Goal: Task Accomplishment & Management: Complete application form

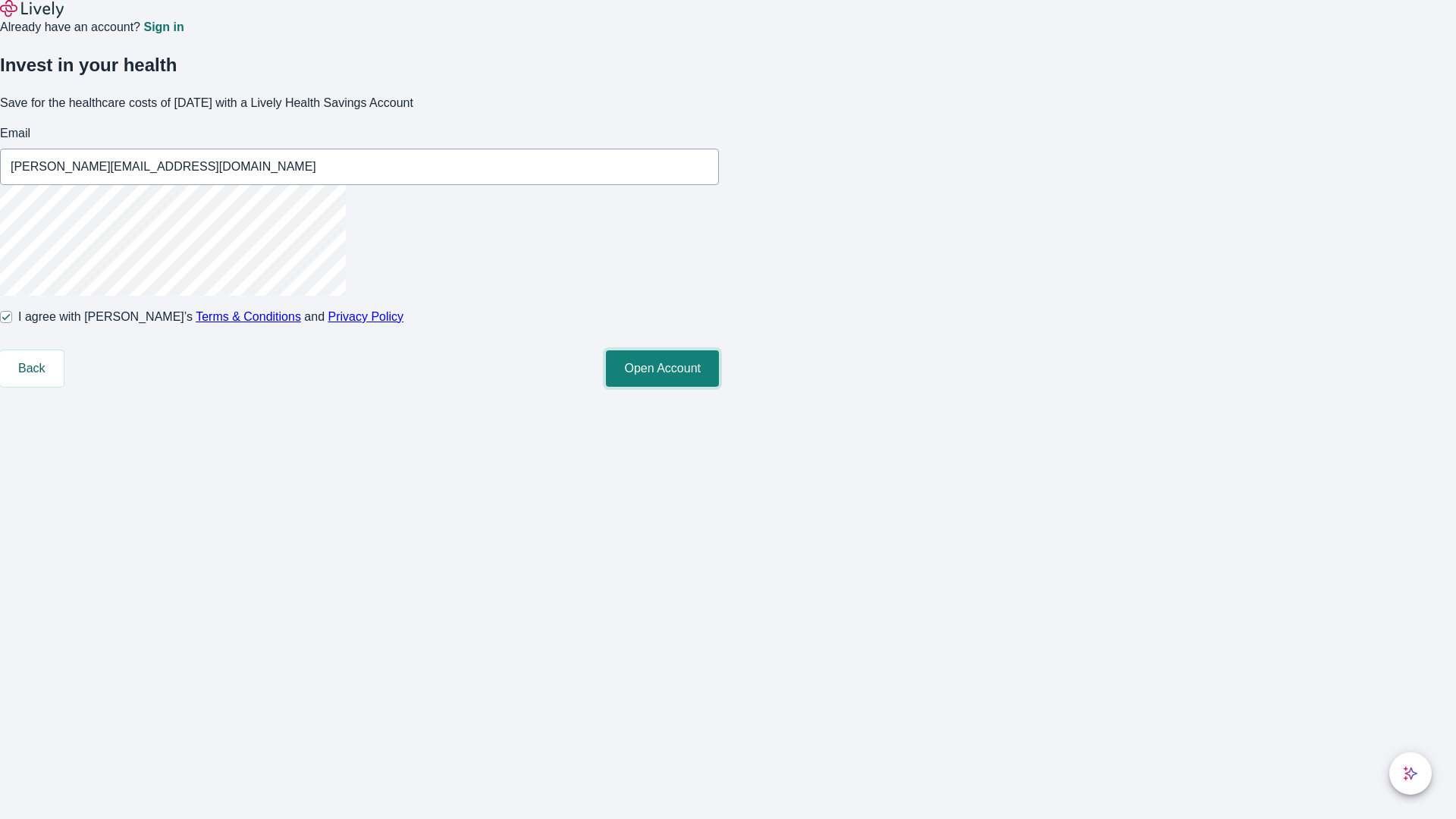
click at [719, 387] on button "Open Account" at bounding box center [662, 368] width 113 height 36
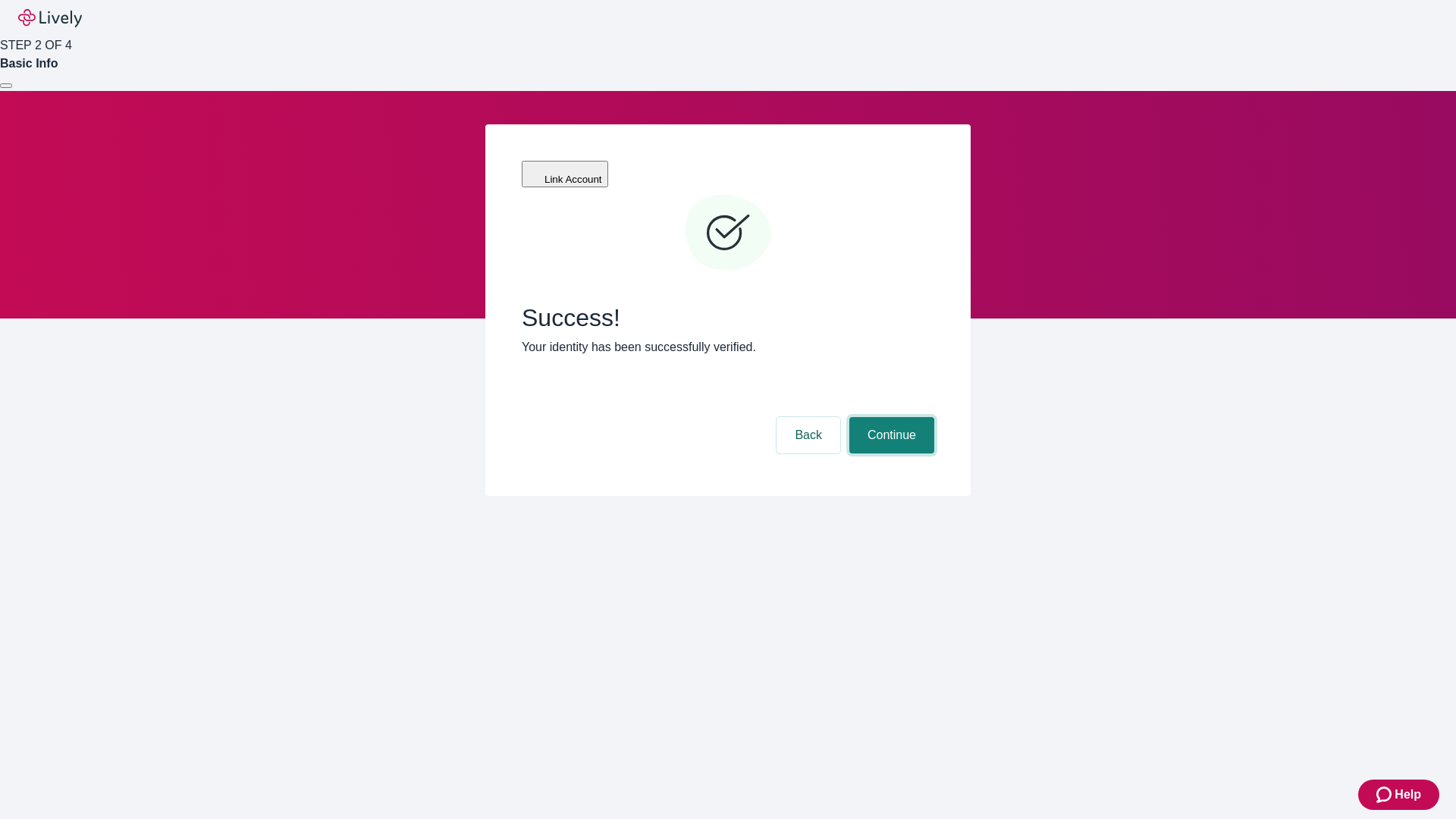
click at [889, 417] on button "Continue" at bounding box center [891, 435] width 85 height 36
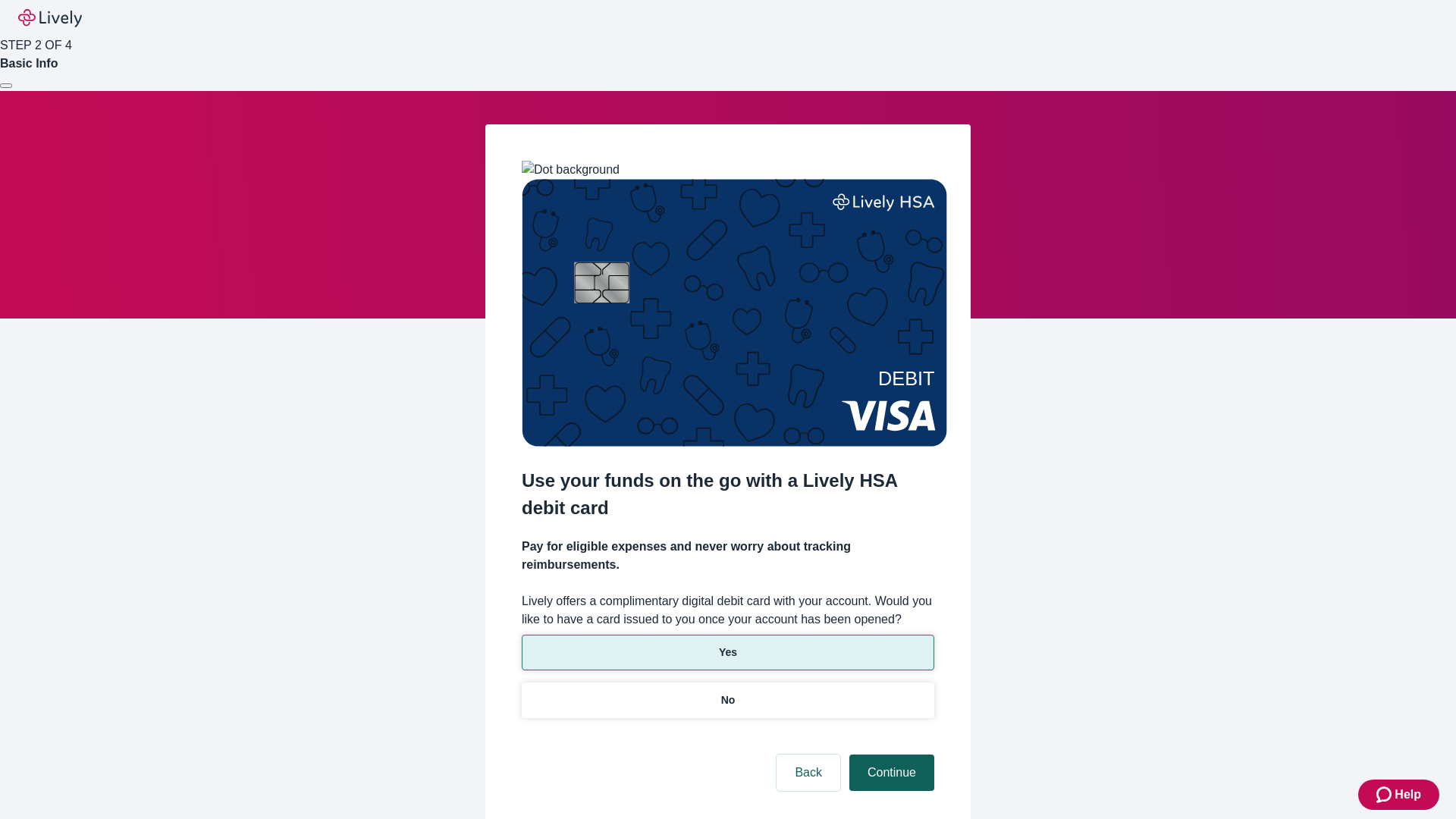
click at [728, 645] on p "Yes" at bounding box center [728, 652] width 18 height 16
click at [889, 755] on button "Continue" at bounding box center [891, 772] width 85 height 36
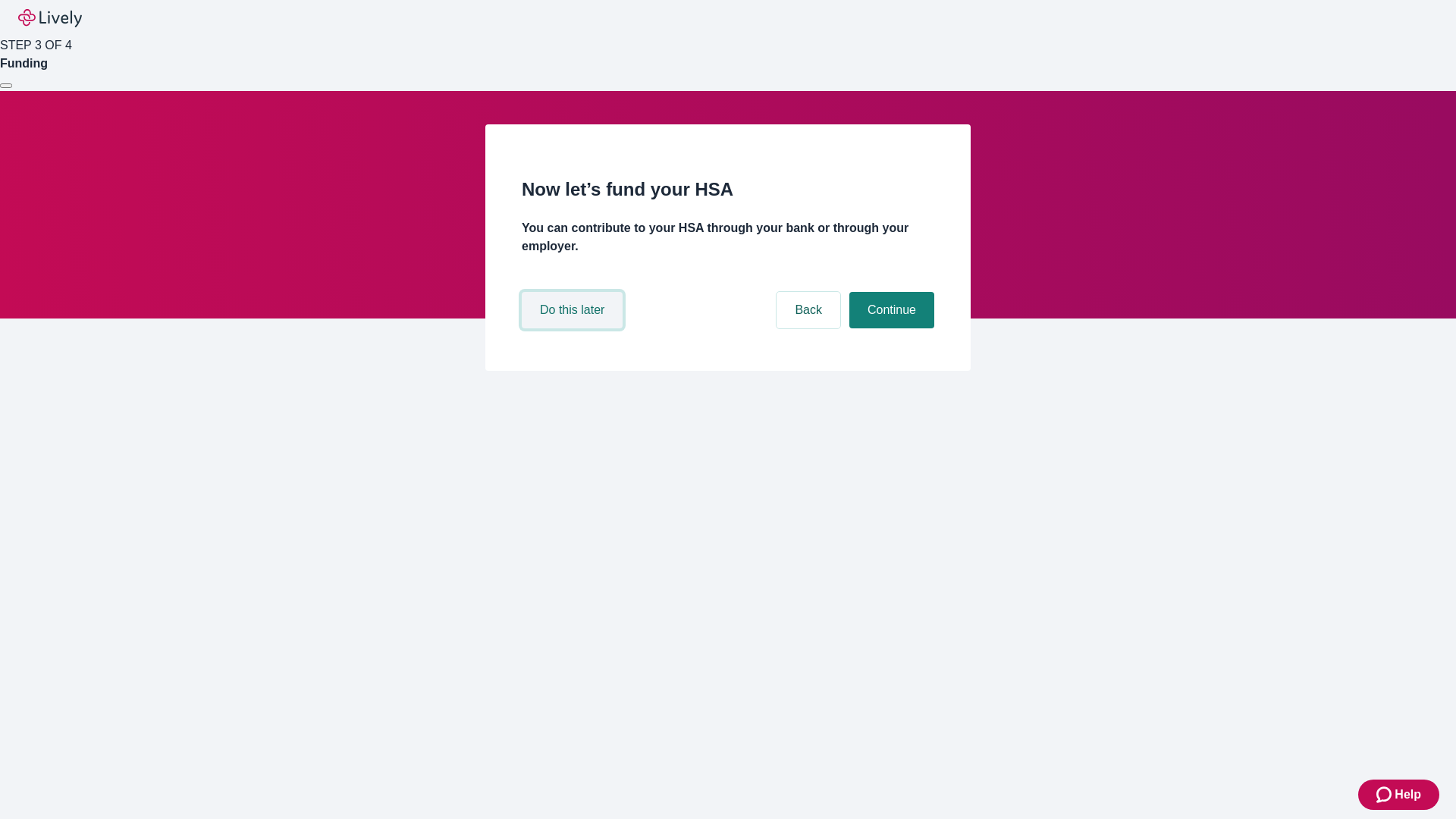
click at [574, 328] on button "Do this later" at bounding box center [572, 310] width 100 height 36
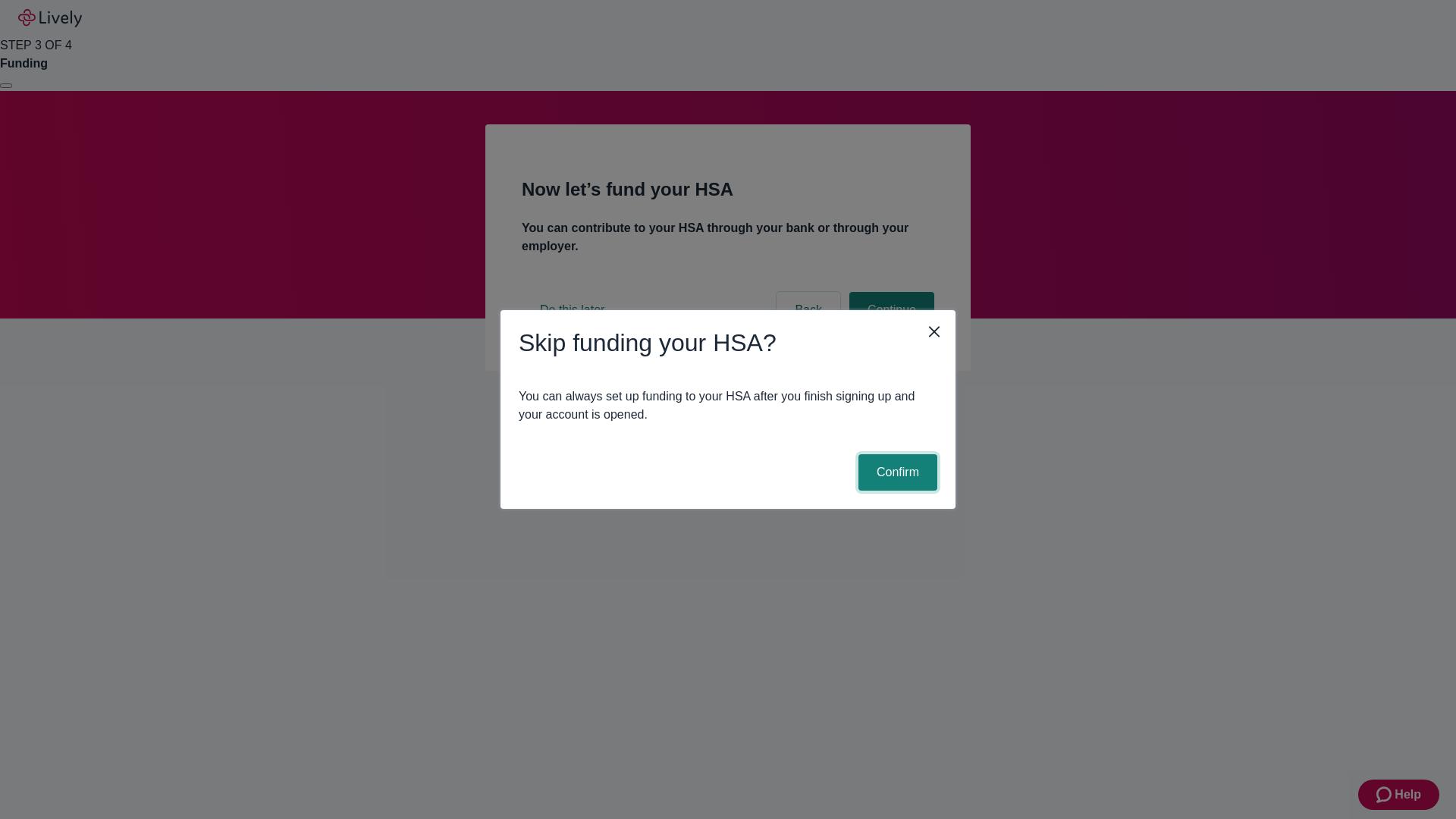
click at [896, 472] on button "Confirm" at bounding box center [898, 472] width 79 height 36
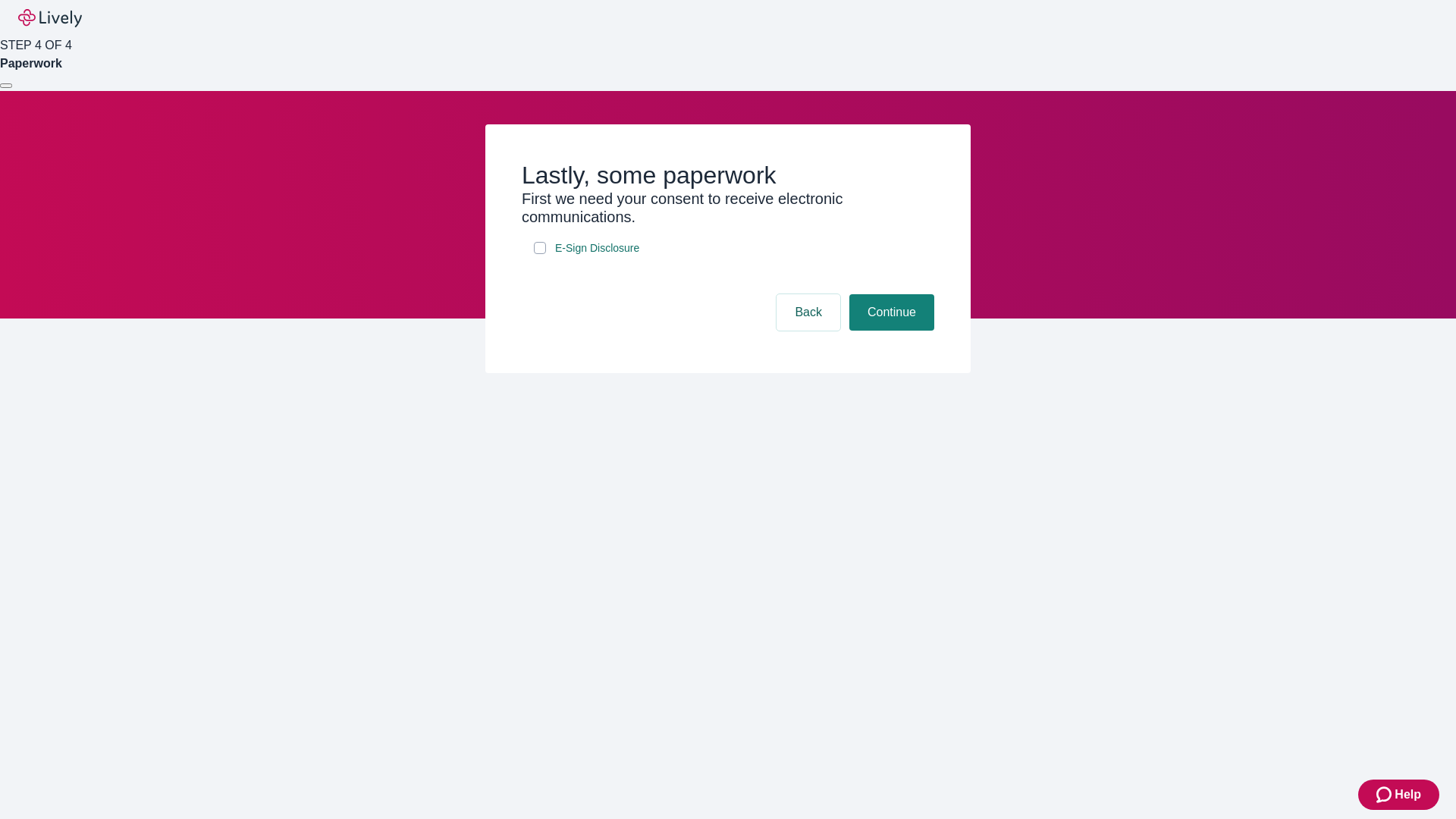
click at [540, 254] on input "E-Sign Disclosure" at bounding box center [540, 248] width 12 height 12
checkbox input "true"
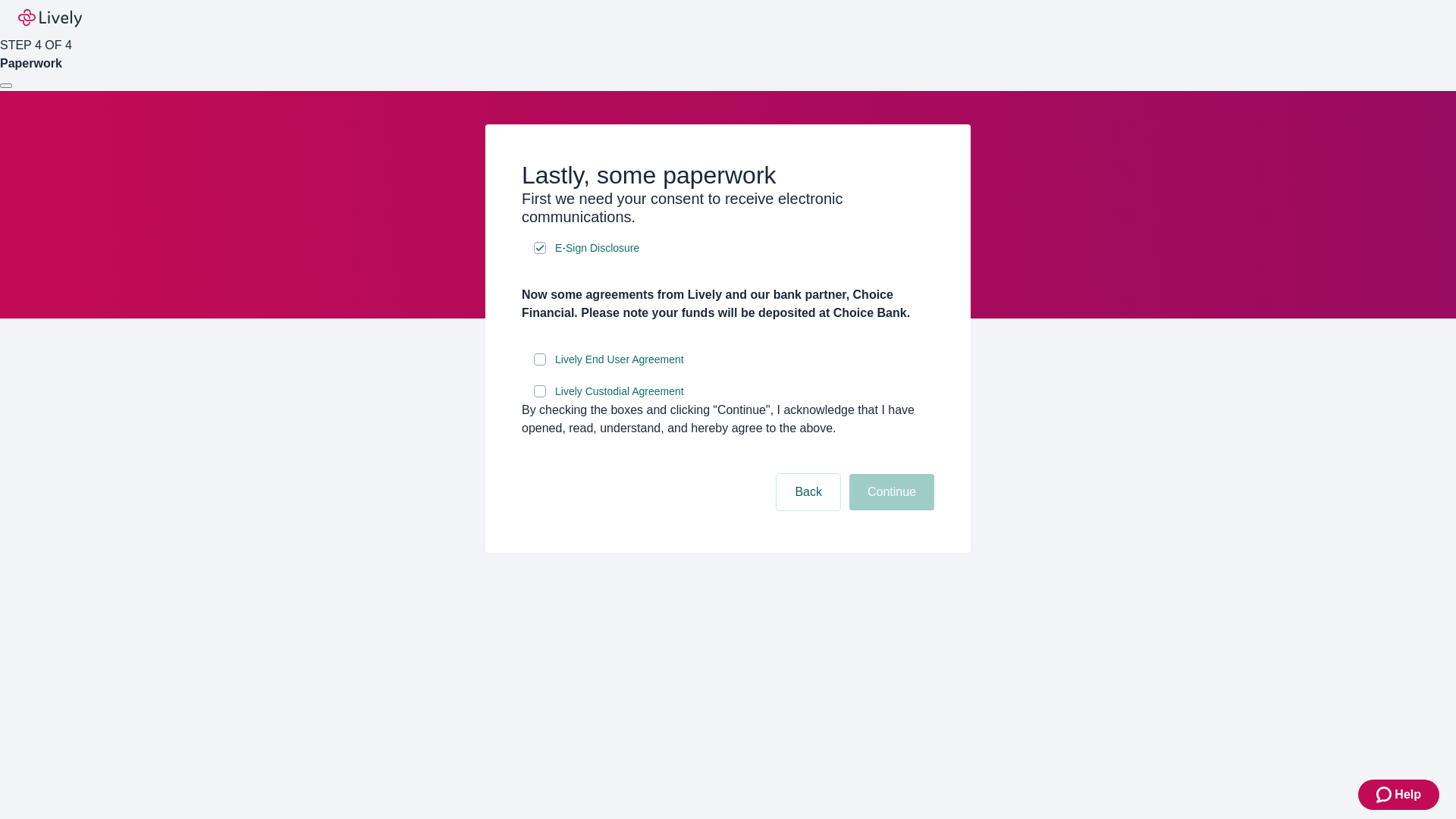
click at [540, 366] on input "Lively End User Agreement" at bounding box center [540, 359] width 12 height 12
checkbox input "true"
click at [540, 398] on input "Lively Custodial Agreement" at bounding box center [540, 391] width 12 height 12
checkbox input "true"
click at [889, 511] on button "Continue" at bounding box center [891, 492] width 85 height 36
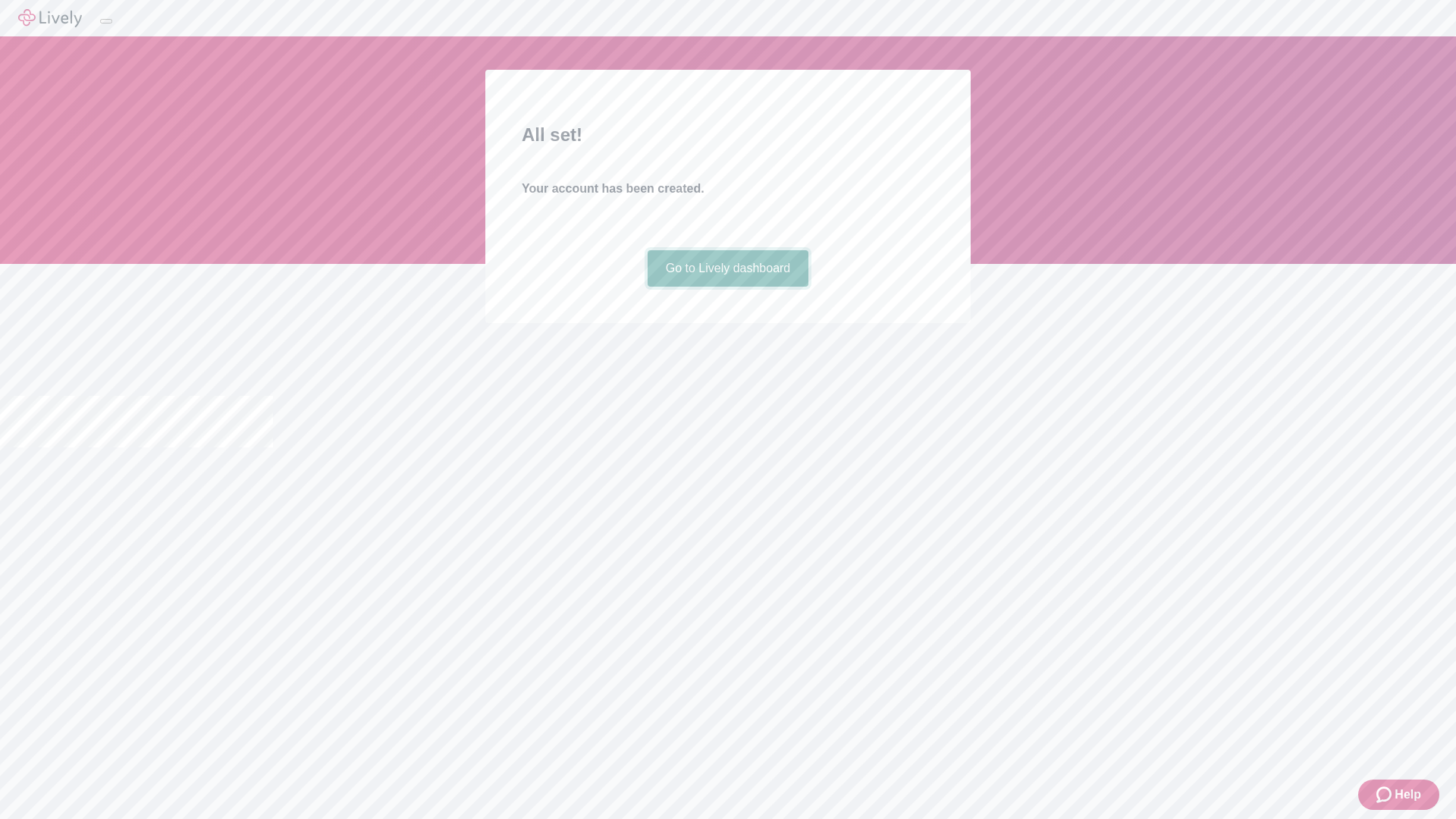
click at [728, 286] on link "Go to Lively dashboard" at bounding box center [728, 268] width 162 height 36
